Goal: Check status: Check status

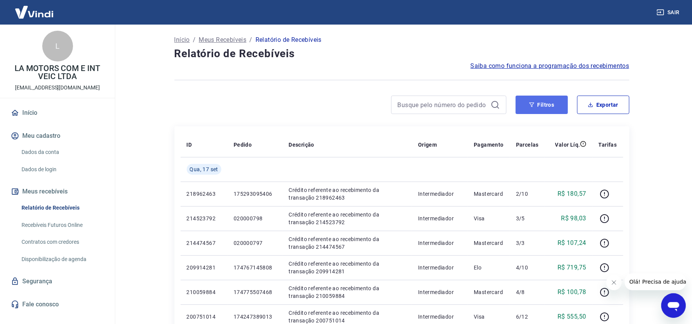
click at [542, 111] on button "Filtros" at bounding box center [541, 105] width 52 height 18
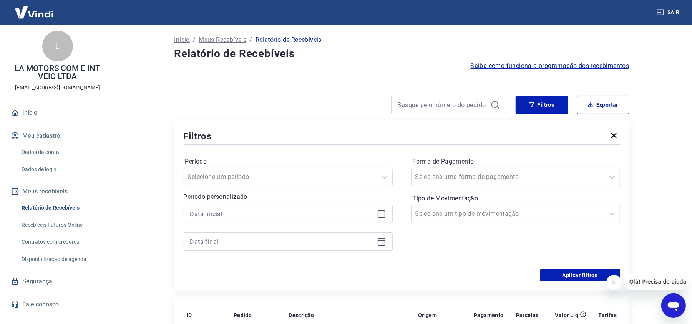
click at [379, 219] on div at bounding box center [288, 214] width 209 height 18
click at [386, 217] on icon at bounding box center [381, 213] width 9 height 9
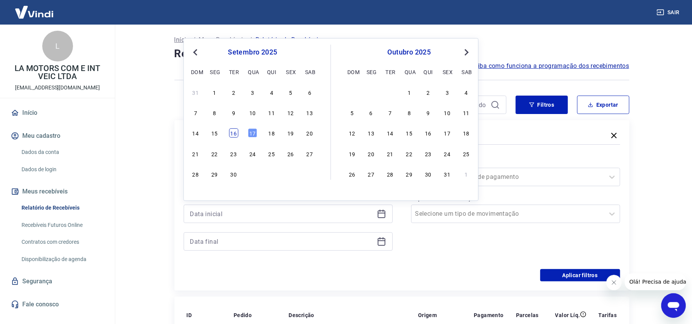
click at [230, 136] on div "16" at bounding box center [233, 133] width 9 height 9
type input "[DATE]"
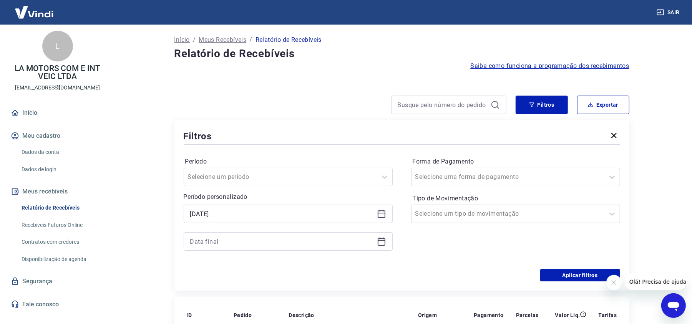
click at [377, 242] on icon at bounding box center [381, 241] width 9 height 9
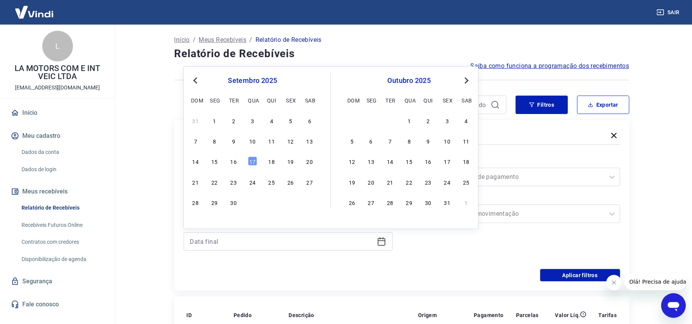
click at [223, 162] on div "14 15 16 17 18 19 20" at bounding box center [252, 161] width 125 height 11
click at [231, 162] on div "16" at bounding box center [233, 161] width 9 height 9
type input "[DATE]"
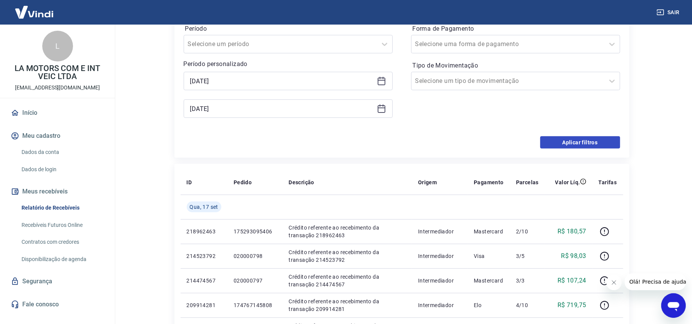
scroll to position [51, 0]
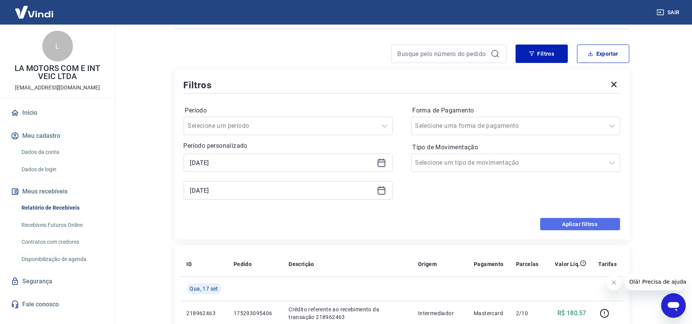
click at [595, 229] on button "Aplicar filtros" at bounding box center [580, 224] width 80 height 12
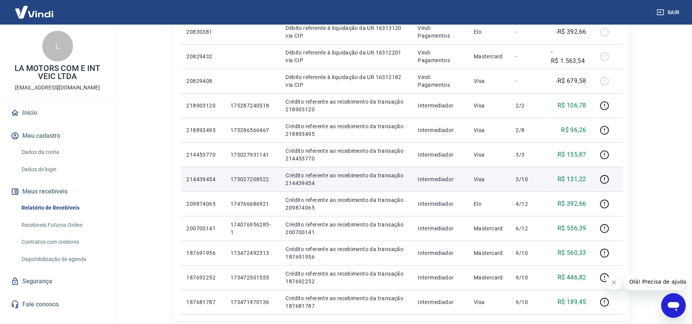
scroll to position [205, 0]
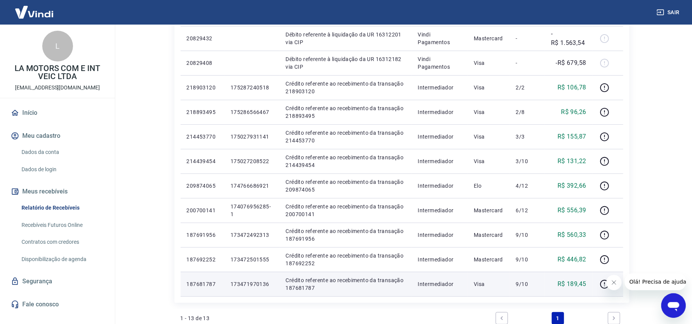
click at [250, 286] on p "173471970136" at bounding box center [251, 284] width 43 height 8
copy p "173471970136"
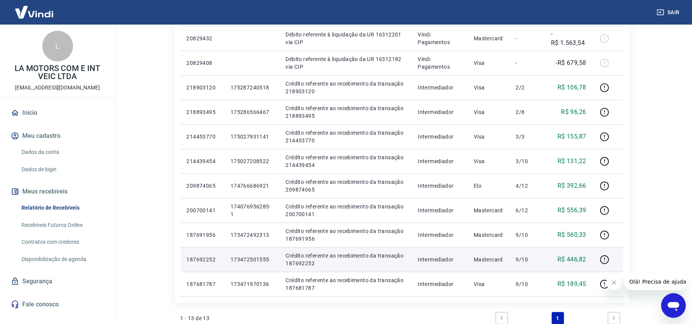
click at [247, 260] on p "173472501555" at bounding box center [251, 260] width 43 height 8
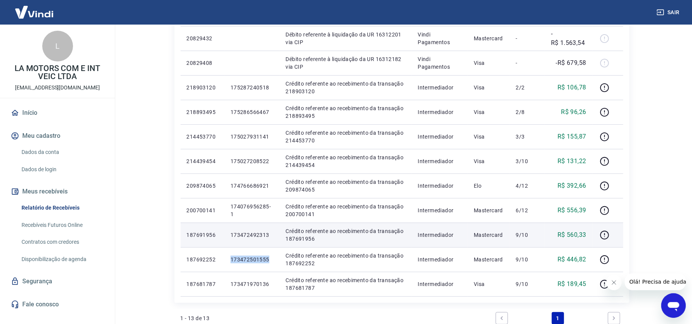
copy p "173472501555"
click at [263, 237] on p "173472492313" at bounding box center [251, 235] width 43 height 8
copy p "173472492313"
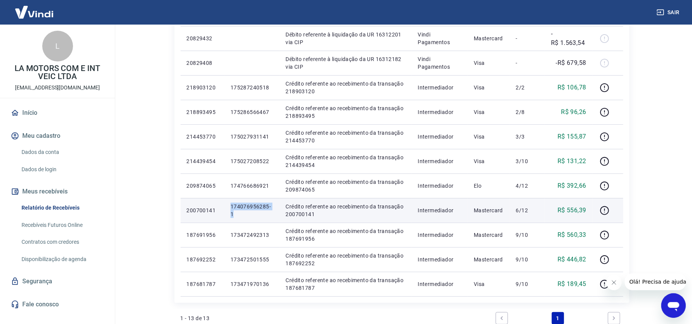
drag, startPoint x: 237, startPoint y: 212, endPoint x: 229, endPoint y: 206, distance: 10.4
click at [229, 206] on td "174076956285-1" at bounding box center [251, 210] width 55 height 25
copy p "174076956285-1"
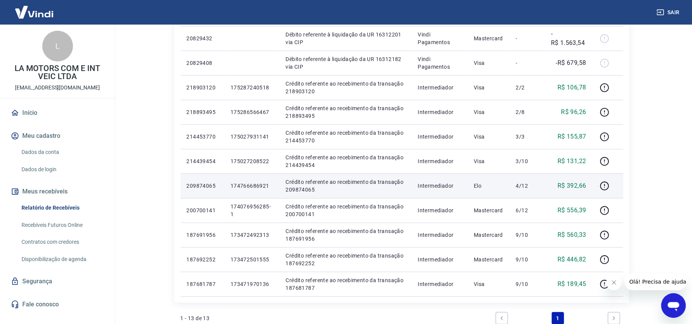
click at [243, 190] on td "174766686921" at bounding box center [251, 186] width 55 height 25
click at [246, 188] on p "174766686921" at bounding box center [251, 186] width 43 height 8
copy p "174766686921"
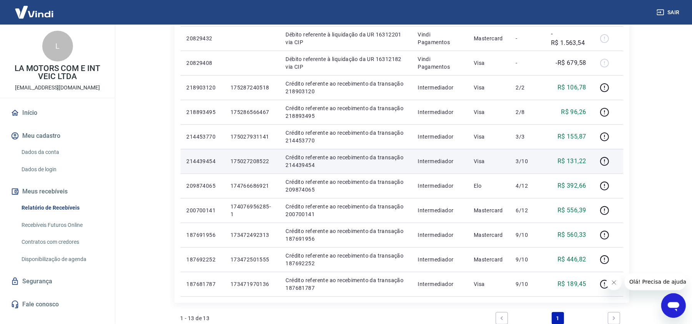
click at [260, 162] on p "175027208522" at bounding box center [251, 161] width 43 height 8
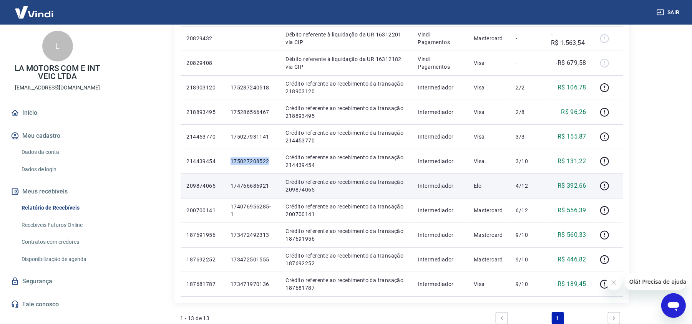
copy p "175027208522"
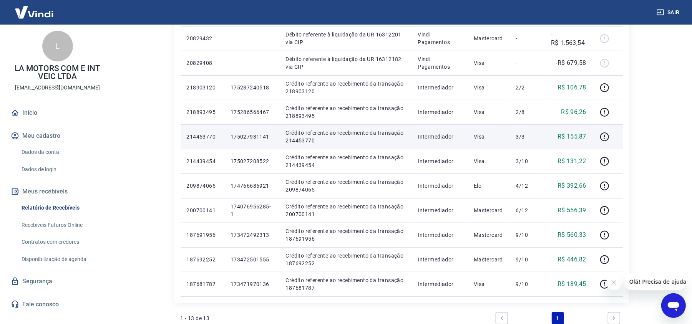
click at [263, 135] on p "175027931141" at bounding box center [251, 137] width 43 height 8
copy p "175027931141"
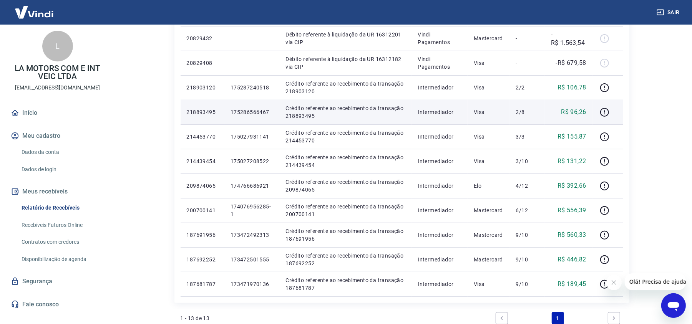
click at [263, 117] on td "175286566467" at bounding box center [251, 112] width 55 height 25
click at [264, 113] on p "175286566467" at bounding box center [251, 112] width 43 height 8
copy p "175286566467"
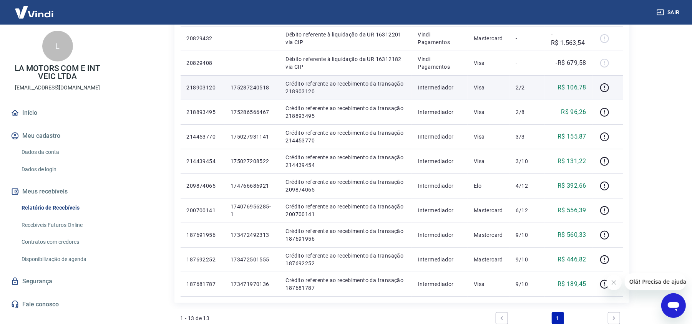
click at [255, 88] on p "175287240518" at bounding box center [251, 88] width 43 height 8
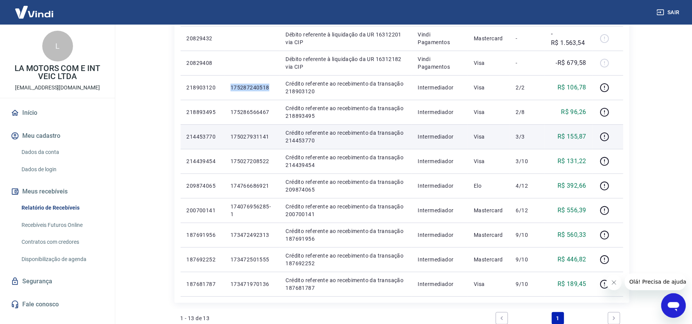
copy p "175287240518"
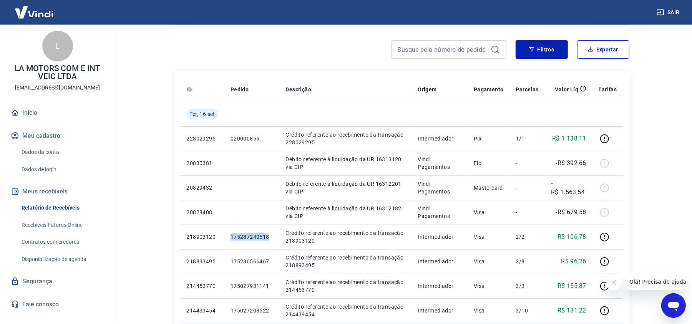
scroll to position [51, 0]
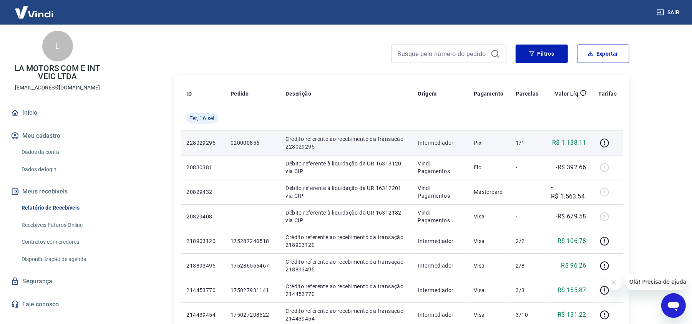
click at [245, 143] on p "020000856" at bounding box center [251, 143] width 43 height 8
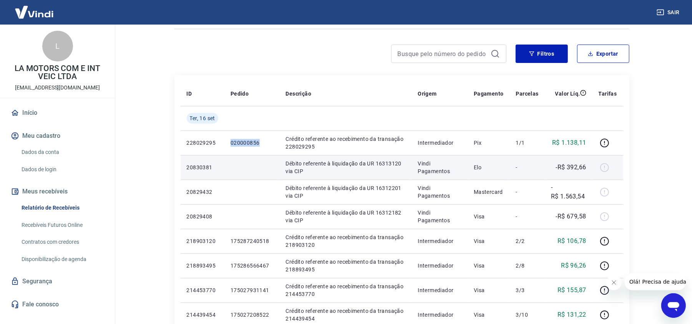
copy p "020000856"
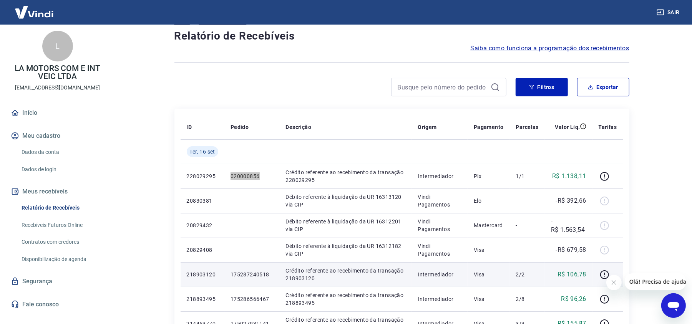
scroll to position [0, 0]
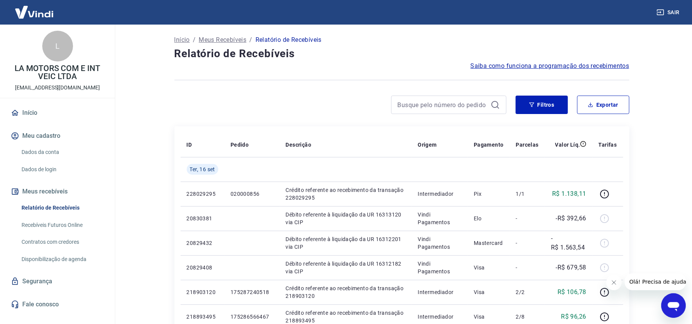
click at [291, 105] on div at bounding box center [340, 105] width 332 height 18
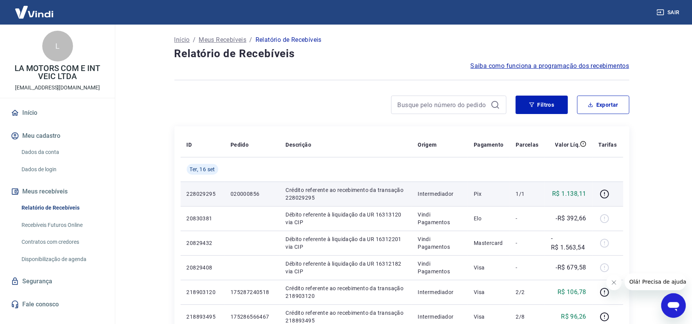
click at [254, 195] on p "020000856" at bounding box center [251, 194] width 43 height 8
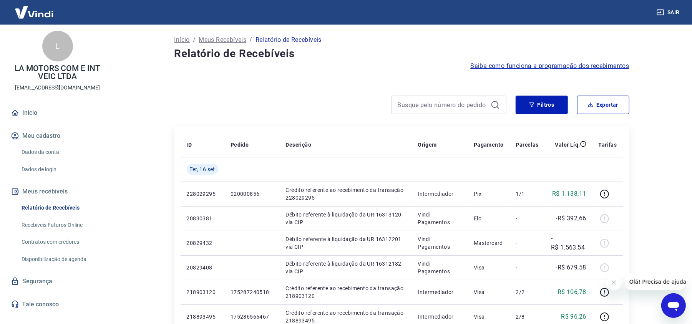
click at [303, 116] on div "Filtros Exportar" at bounding box center [401, 108] width 455 height 25
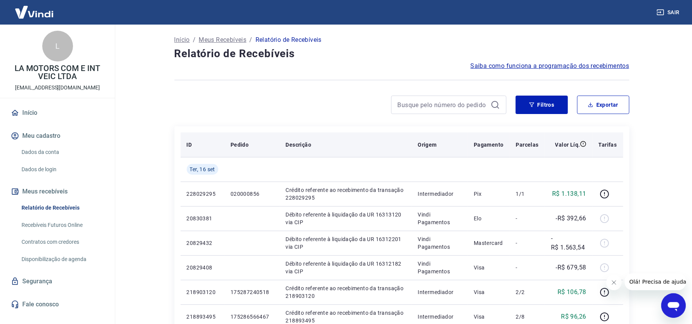
click at [311, 139] on th "Descrição" at bounding box center [345, 144] width 132 height 25
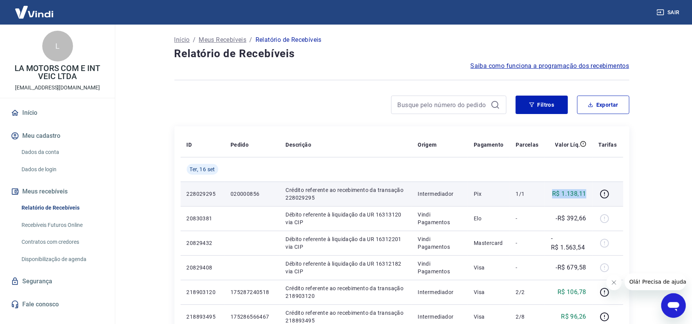
drag, startPoint x: 553, startPoint y: 195, endPoint x: 589, endPoint y: 194, distance: 35.7
click at [589, 194] on td "R$ 1.138,11" at bounding box center [569, 194] width 48 height 25
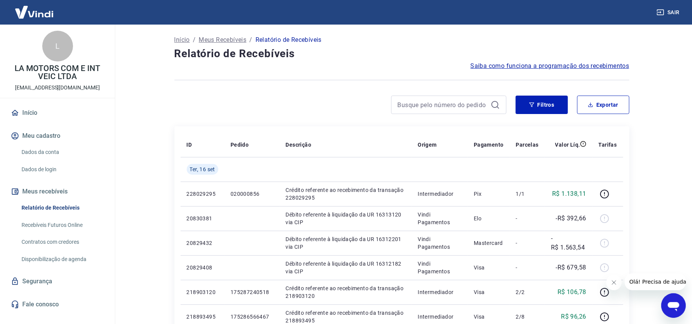
click at [270, 126] on div "ID Pedido Descrição Origem Pagamento Parcelas Valor Líq. Tarifas [DATE] 2280292…" at bounding box center [401, 316] width 455 height 381
drag, startPoint x: 264, startPoint y: 88, endPoint x: 169, endPoint y: 111, distance: 97.5
click at [264, 90] on div "Início / Meus Recebíveis / Relatório de Recebíveis Relatório de Recebíveis Saib…" at bounding box center [401, 310] width 473 height 570
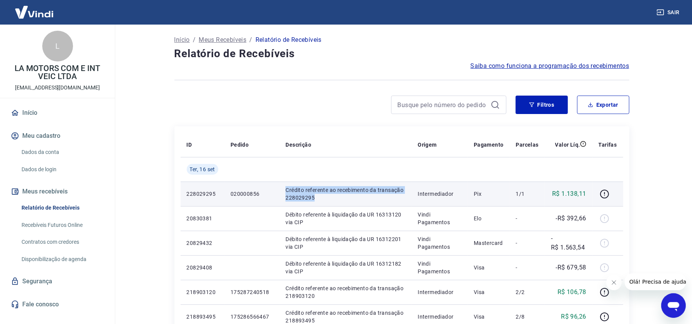
drag, startPoint x: 283, startPoint y: 192, endPoint x: 333, endPoint y: 197, distance: 50.2
click at [333, 197] on td "Crédito referente ao recebimento da transação 228029295" at bounding box center [345, 194] width 132 height 25
click at [311, 202] on td "Crédito referente ao recebimento da transação 228029295" at bounding box center [345, 194] width 132 height 25
click at [322, 202] on p "Crédito referente ao recebimento da transação 228029295" at bounding box center [345, 193] width 120 height 15
drag, startPoint x: 322, startPoint y: 201, endPoint x: 283, endPoint y: 191, distance: 40.4
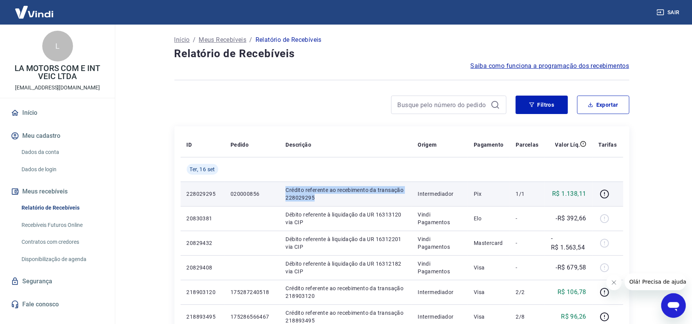
click at [283, 191] on td "Crédito referente ao recebimento da transação 228029295" at bounding box center [345, 194] width 132 height 25
drag, startPoint x: 561, startPoint y: 195, endPoint x: 591, endPoint y: 194, distance: 30.0
click at [591, 194] on td "R$ 1.138,11" at bounding box center [569, 194] width 48 height 25
click at [559, 199] on td "R$ 1.138,11" at bounding box center [569, 194] width 48 height 25
drag, startPoint x: 563, startPoint y: 195, endPoint x: 590, endPoint y: 195, distance: 27.6
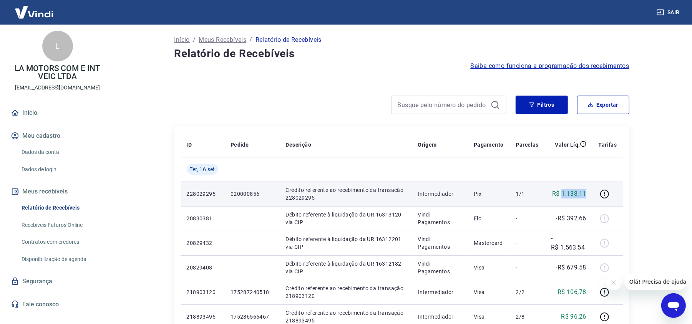
click at [590, 195] on td "R$ 1.138,11" at bounding box center [569, 194] width 48 height 25
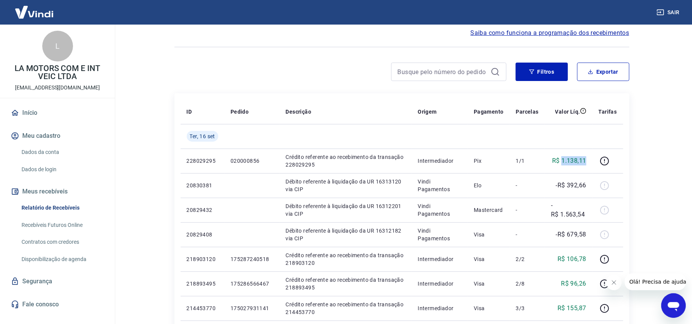
scroll to position [51, 0]
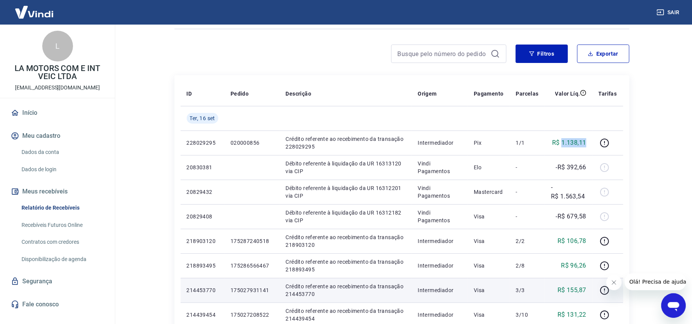
click at [492, 293] on p "Visa" at bounding box center [488, 290] width 30 height 8
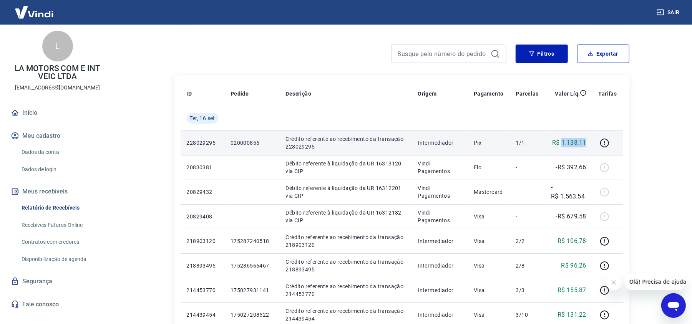
drag, startPoint x: 563, startPoint y: 141, endPoint x: 588, endPoint y: 141, distance: 25.0
click at [588, 141] on td "R$ 1.138,11" at bounding box center [569, 143] width 48 height 25
